Goal: Task Accomplishment & Management: Manage account settings

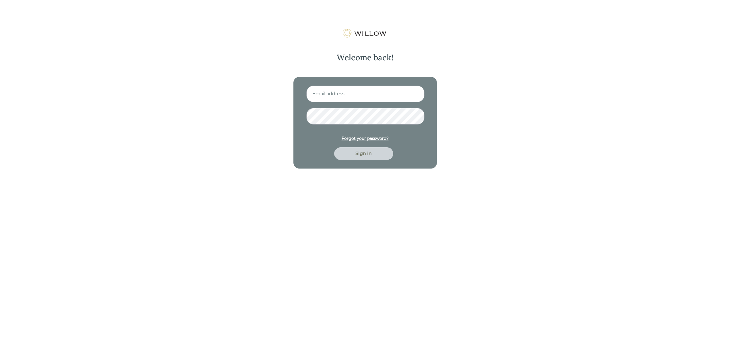
type input "[EMAIL_ADDRESS][DOMAIN_NAME]"
click at [362, 155] on div "Sign in" at bounding box center [364, 153] width 46 height 7
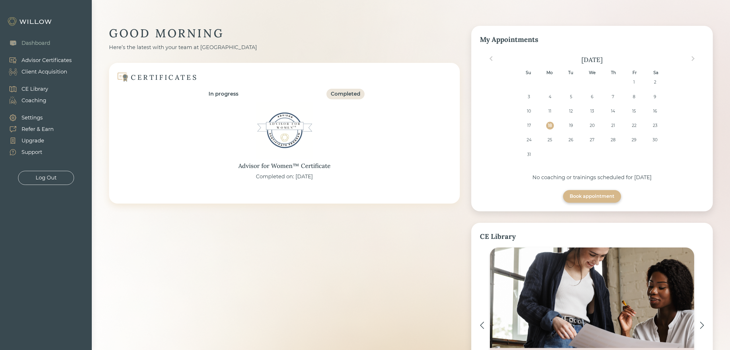
click at [46, 71] on div "Client Acquisition" at bounding box center [45, 72] width 46 height 8
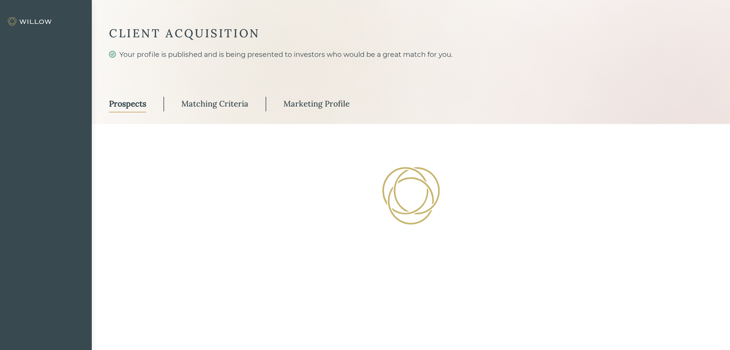
select select "3"
select select "2"
select select "10"
select select "2"
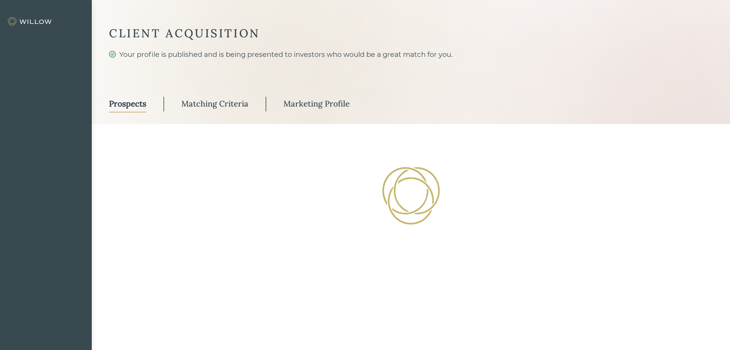
select select "2"
